Goal: Use online tool/utility: Utilize a website feature to perform a specific function

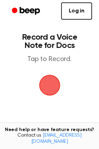
click at [46, 90] on span "button" at bounding box center [49, 85] width 19 height 19
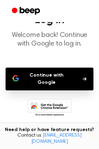
scroll to position [28, 0]
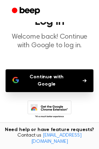
click at [51, 78] on button "Continue with Google" at bounding box center [50, 81] width 88 height 23
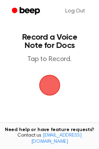
click at [53, 85] on span "button" at bounding box center [49, 85] width 19 height 19
click at [54, 85] on span "button" at bounding box center [49, 85] width 19 height 19
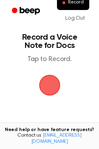
click at [49, 87] on span "button" at bounding box center [49, 85] width 19 height 19
click at [47, 89] on span "button" at bounding box center [49, 85] width 21 height 21
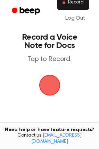
click at [74, 3] on span "Record" at bounding box center [76, 3] width 16 height 6
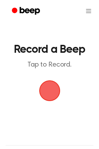
click at [52, 95] on span "button" at bounding box center [49, 91] width 26 height 26
